Goal: Complete application form

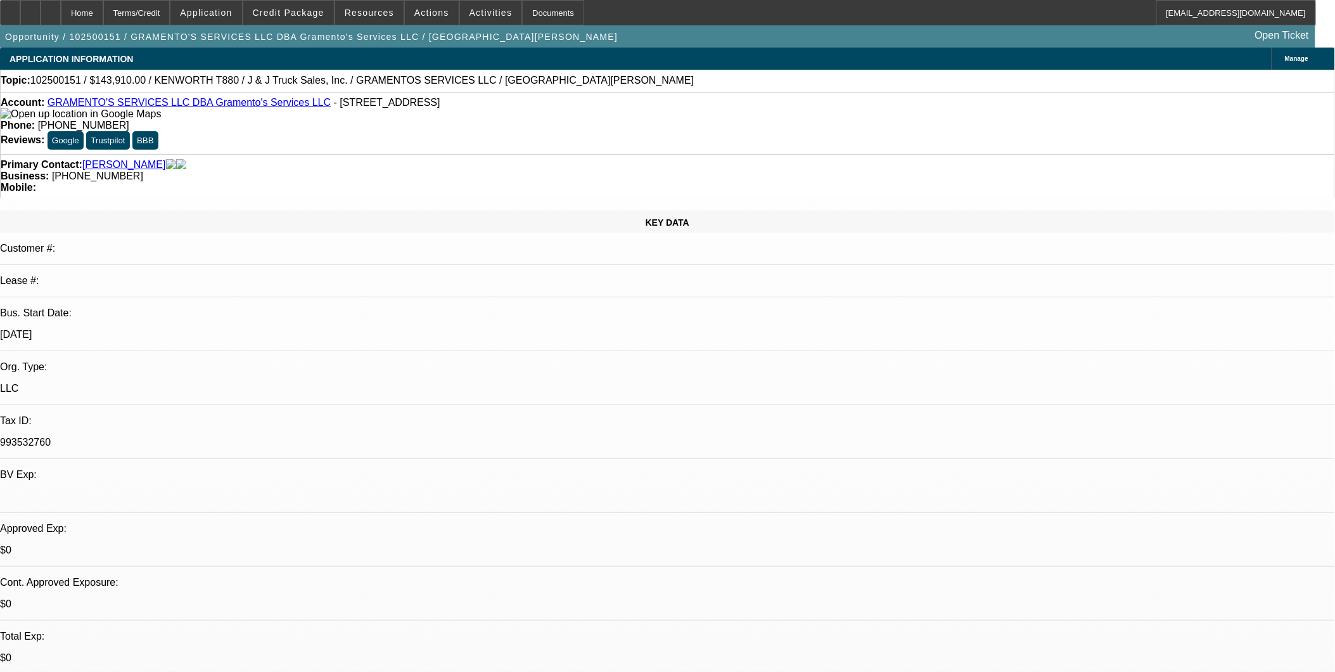
select select "0.1"
select select "2"
select select "0"
select select "6"
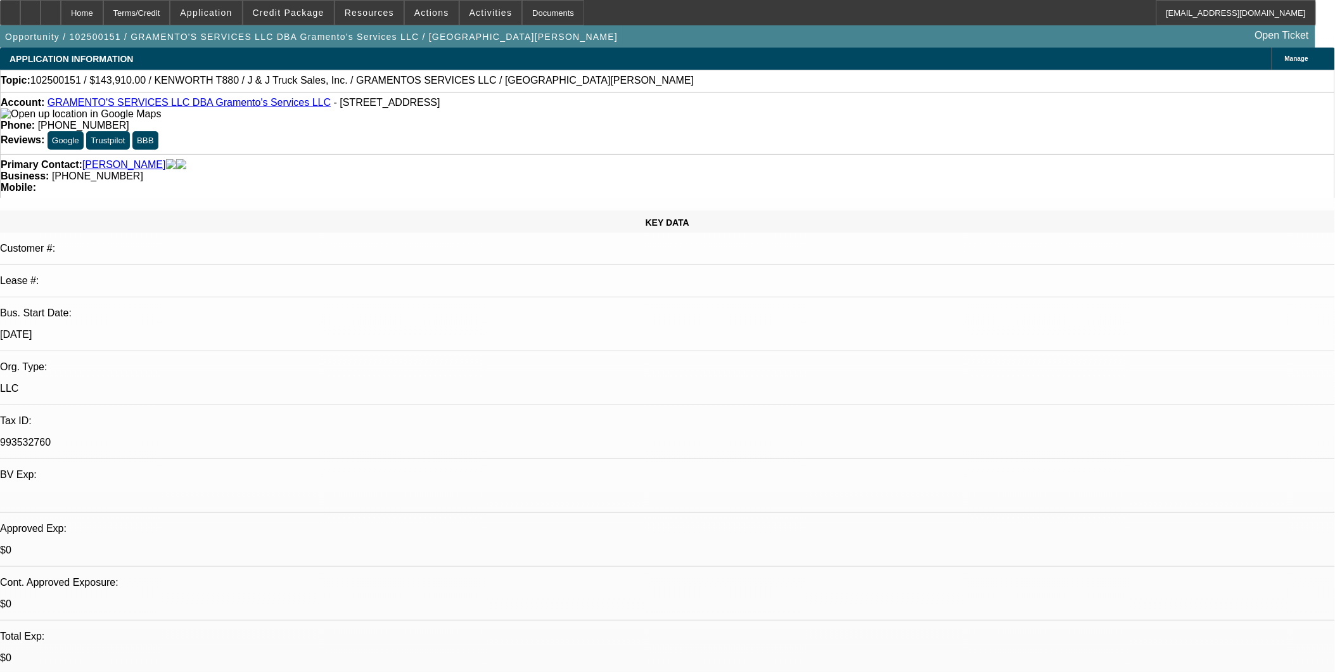
select select "0"
select select "6"
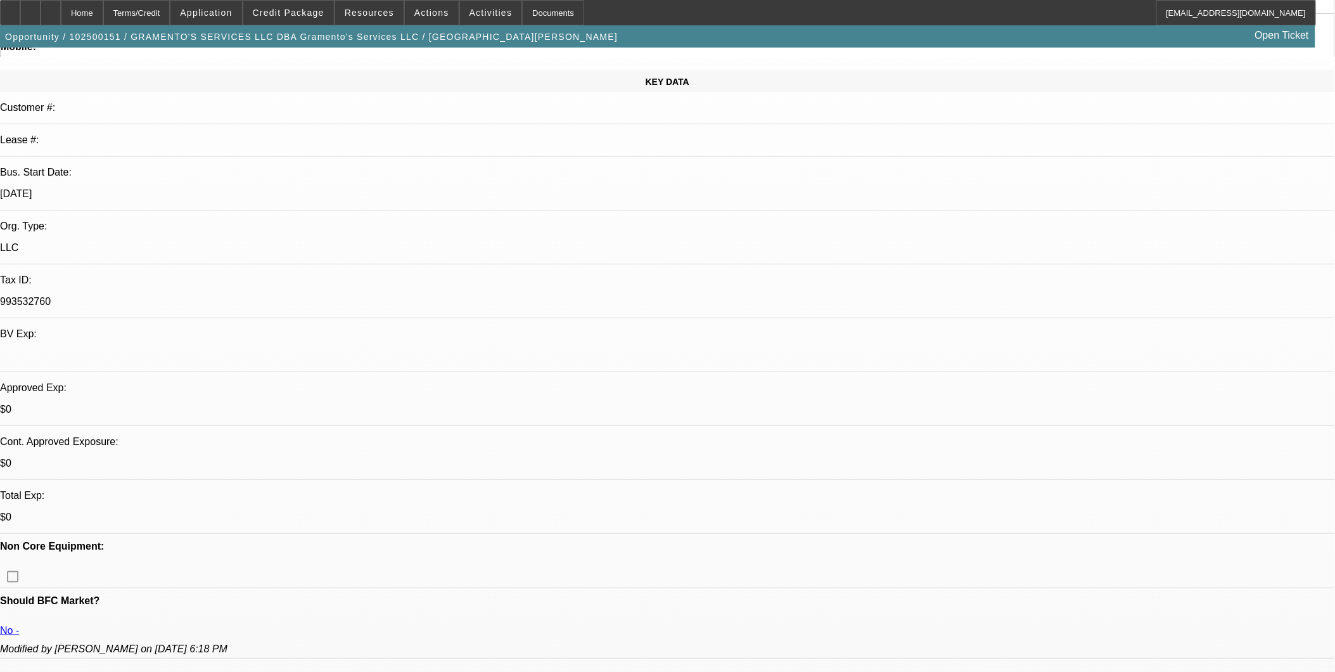
scroll to position [211, 0]
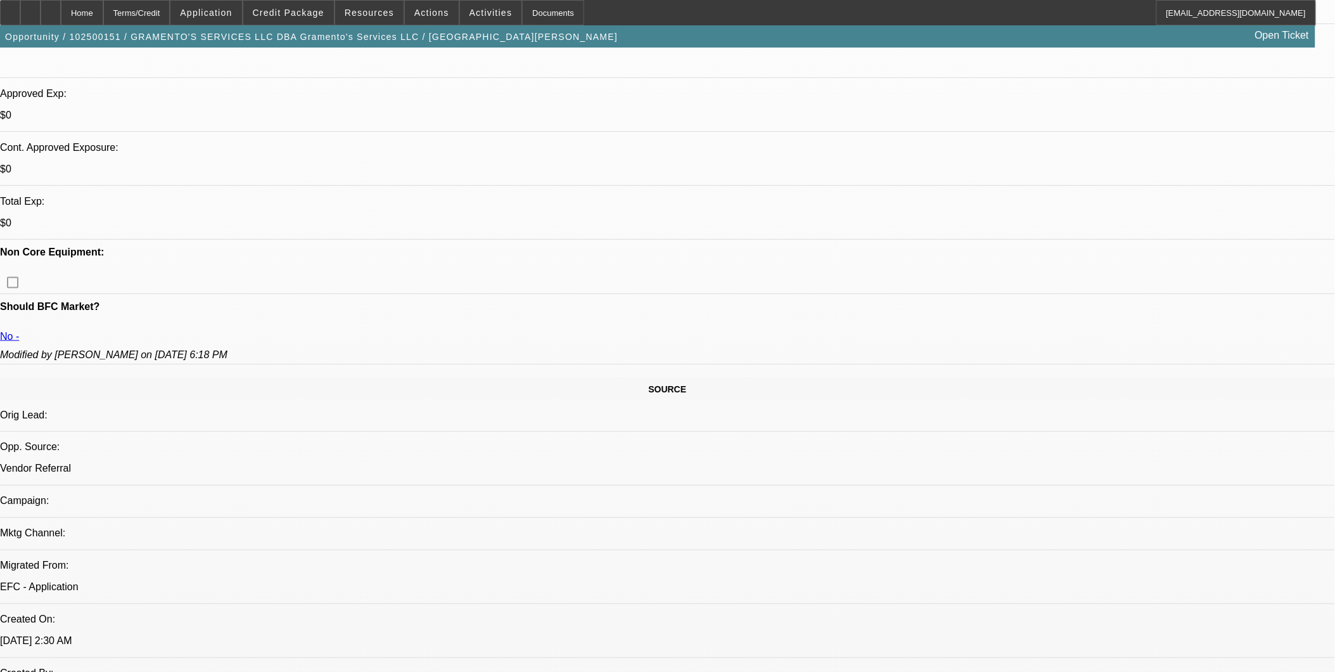
scroll to position [422, 0]
